Goal: Information Seeking & Learning: Learn about a topic

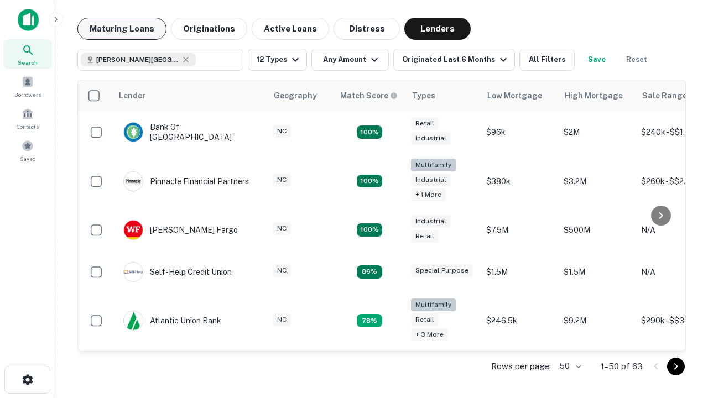
click at [122, 29] on button "Maturing Loans" at bounding box center [121, 29] width 89 height 22
